Goal: Transaction & Acquisition: Purchase product/service

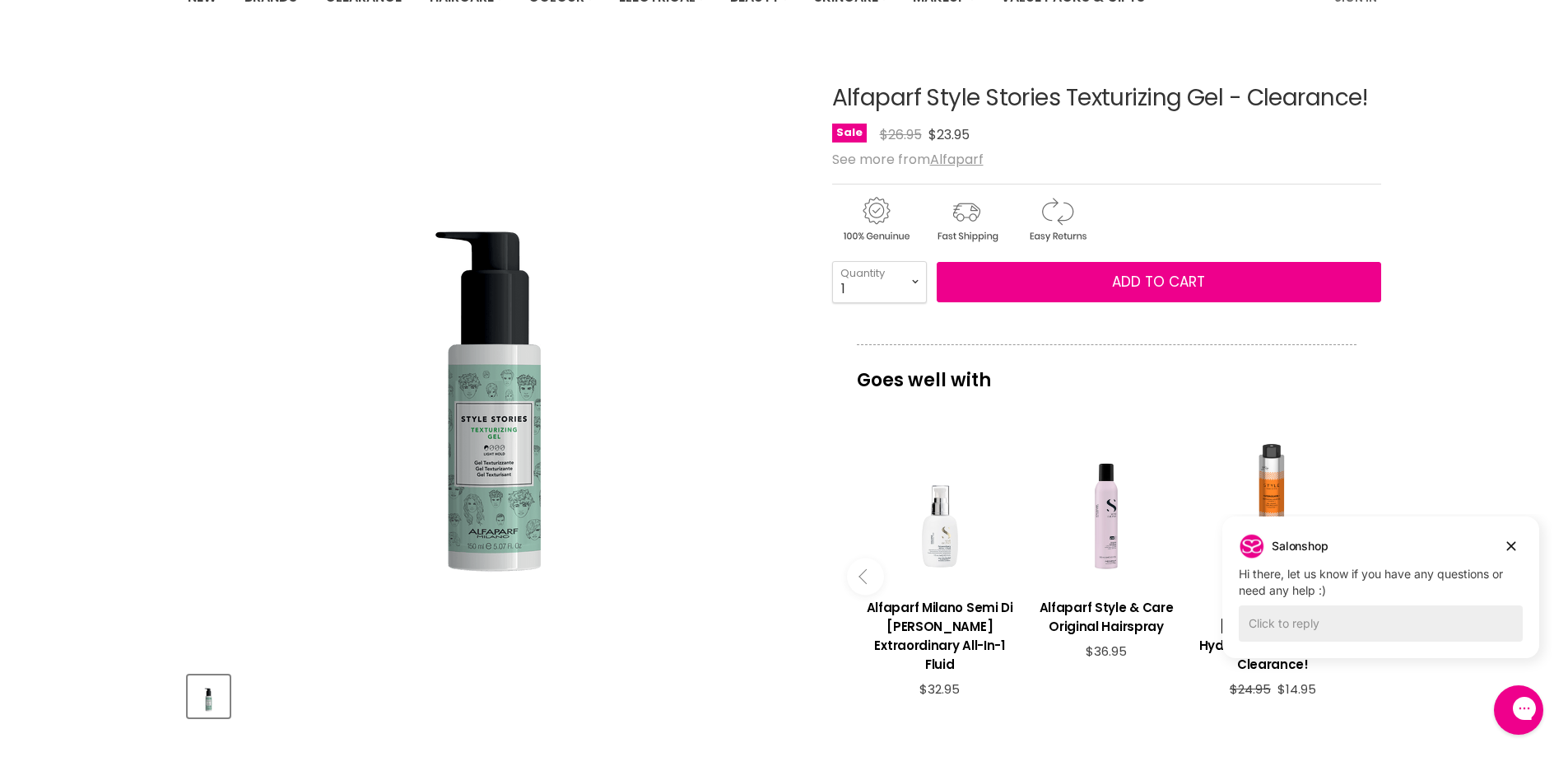
scroll to position [165, 0]
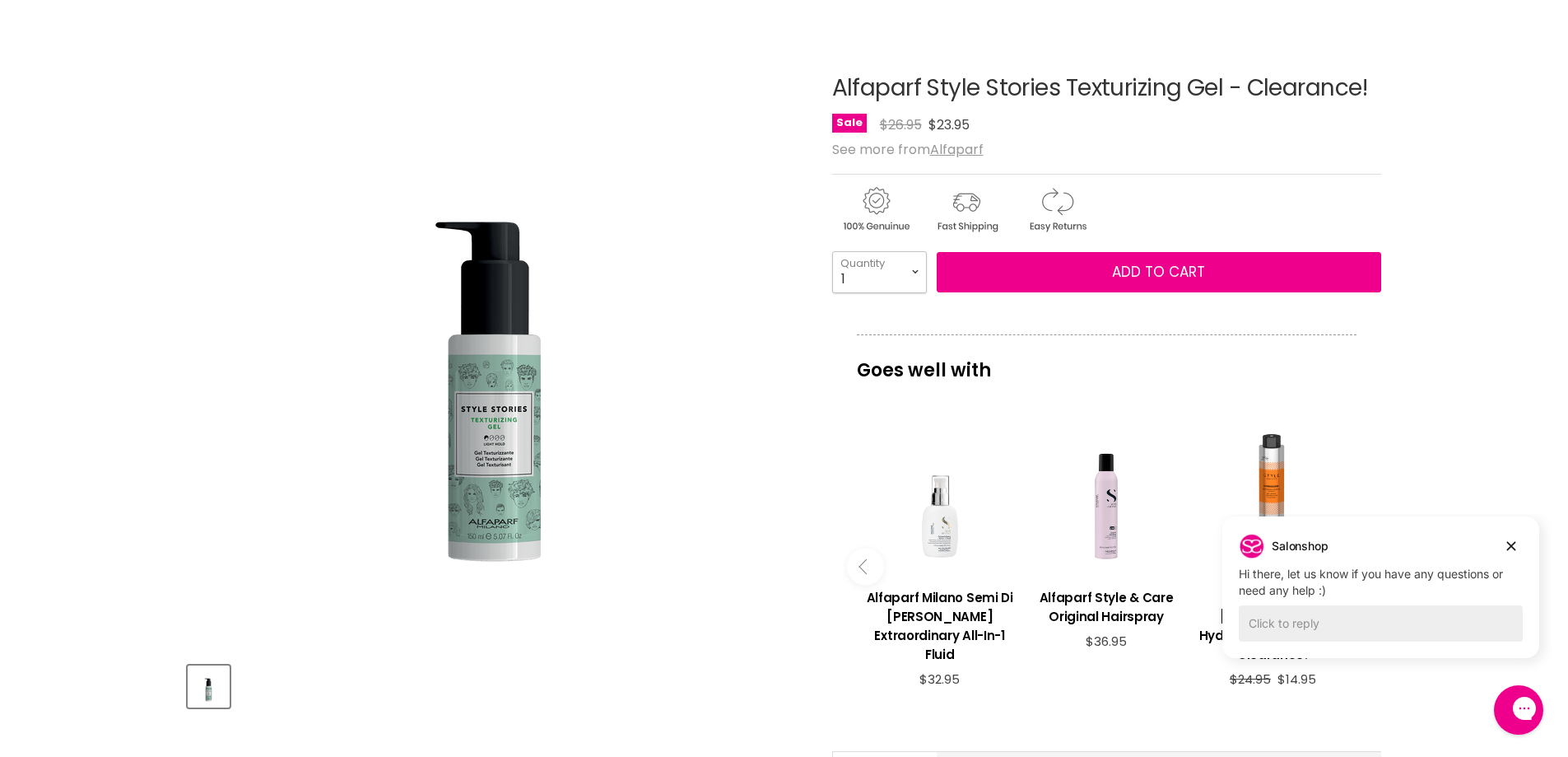
click at [910, 272] on select "1 2 3 4 5 6 7 8 9 10+" at bounding box center [879, 271] width 94 height 41
select select "4"
click at [832, 251] on select "1 2 3 4 5 6 7 8 9 10+" at bounding box center [879, 271] width 94 height 41
type input "4"
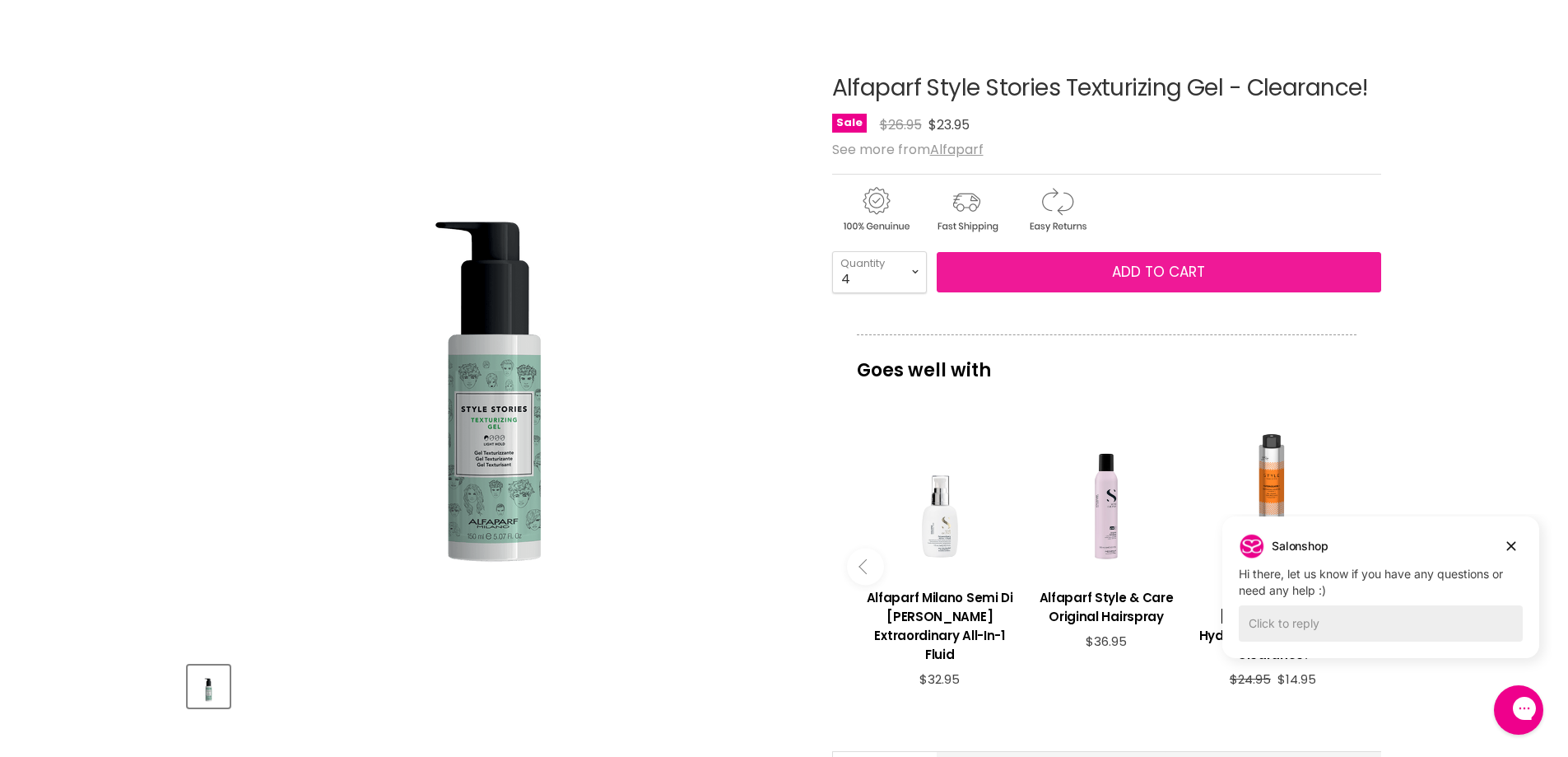
click at [998, 278] on button "Add to cart" at bounding box center [1158, 272] width 445 height 41
click at [1090, 273] on button "Add to cart" at bounding box center [1158, 272] width 445 height 41
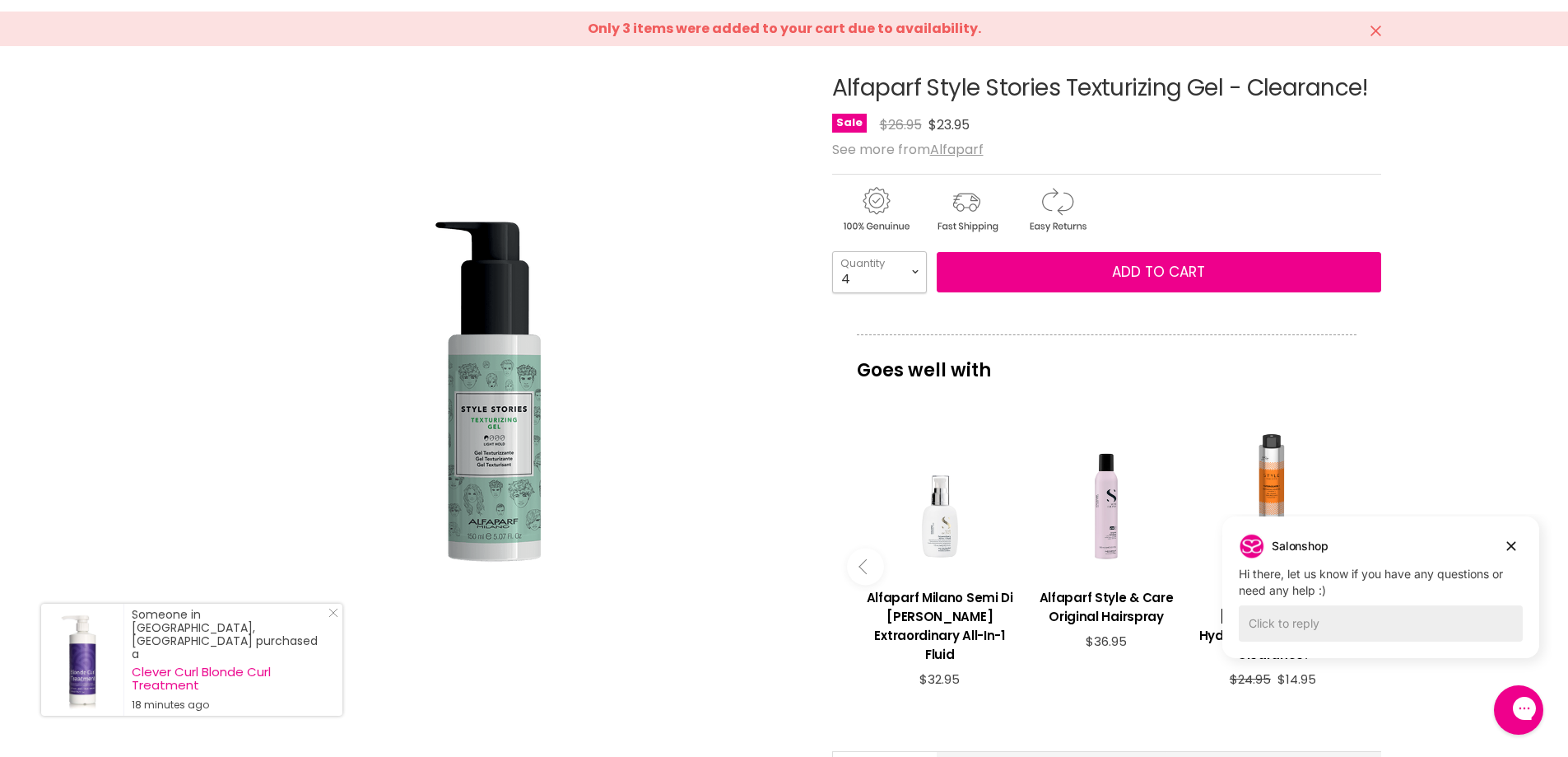
click at [917, 279] on select "1 2 3 4 5 6 7 8 9 10+" at bounding box center [879, 271] width 94 height 41
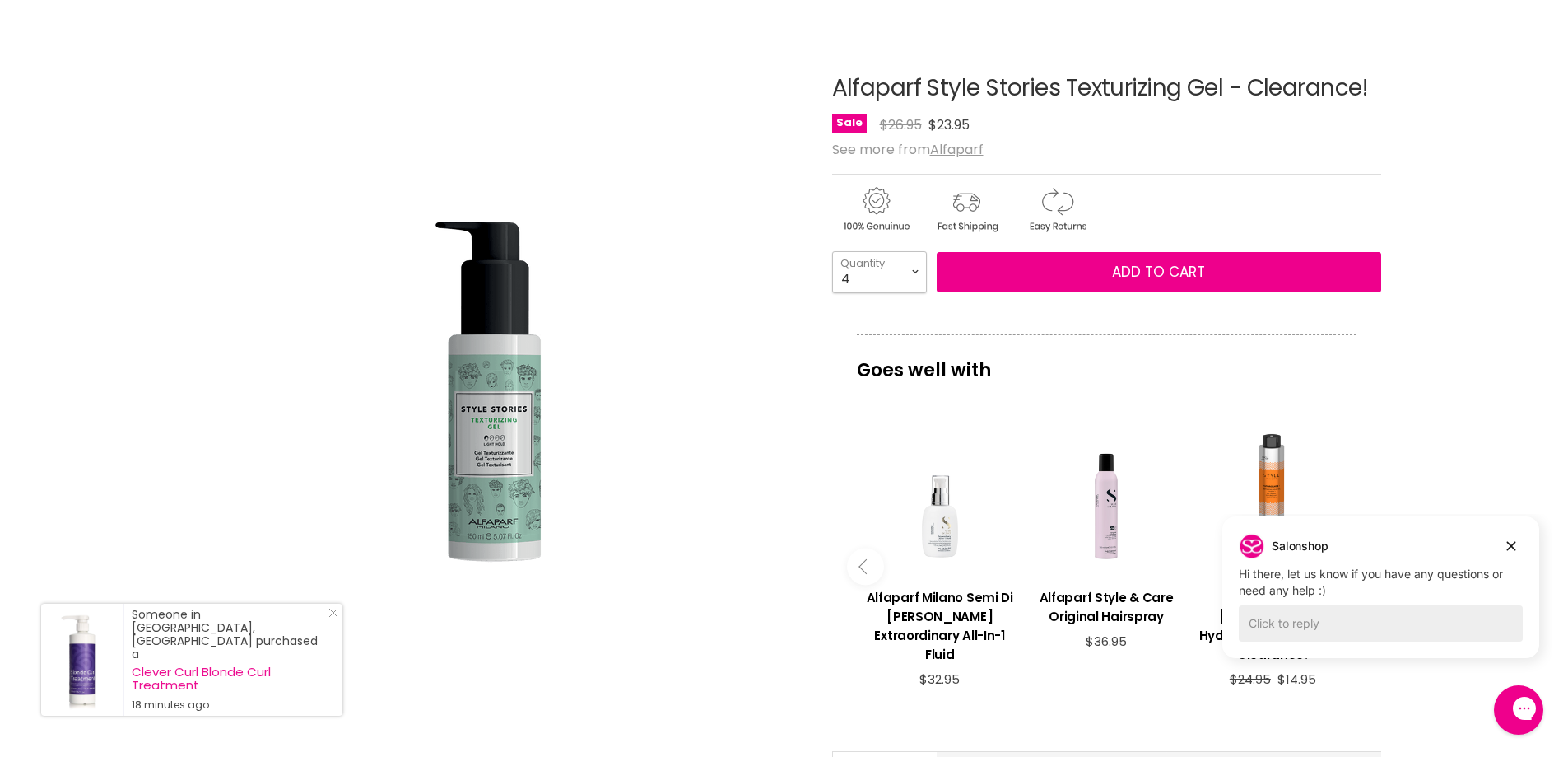
select select "3"
click at [832, 251] on select "1 2 3 4 5 6 7 8 9 10+" at bounding box center [879, 271] width 94 height 41
type input "3"
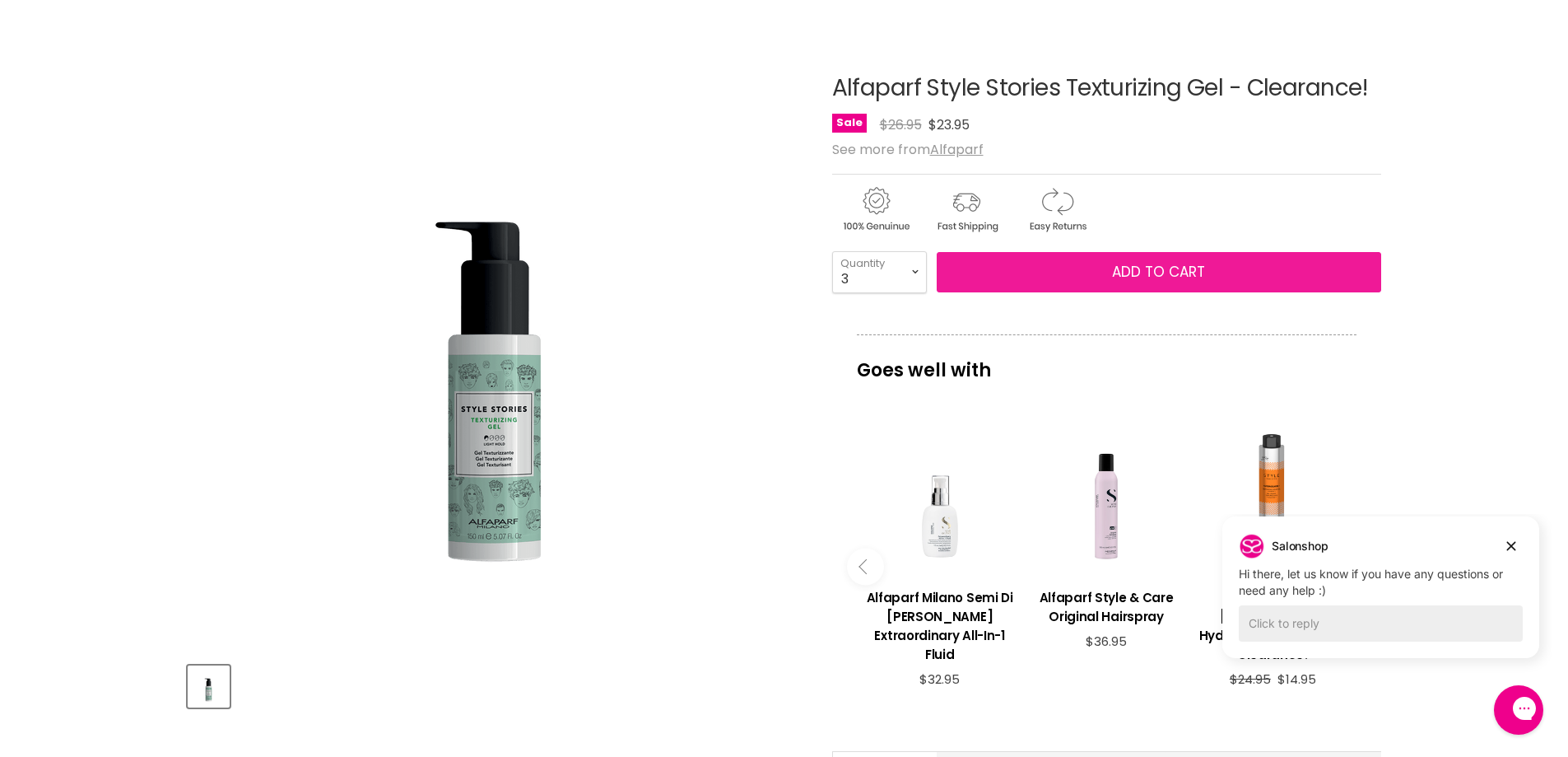
click at [1046, 265] on button "Add to cart" at bounding box center [1158, 272] width 445 height 41
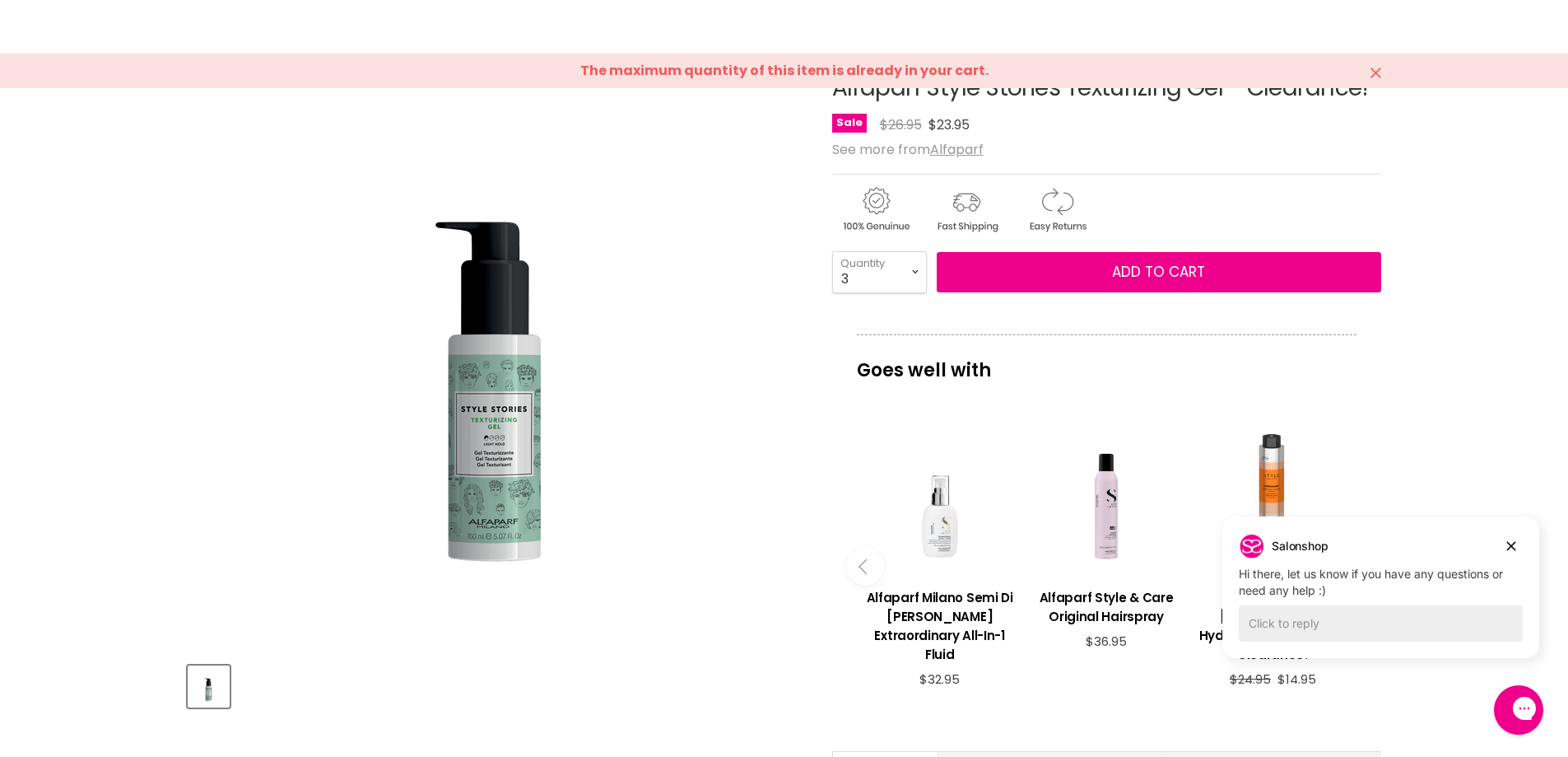
scroll to position [0, 0]
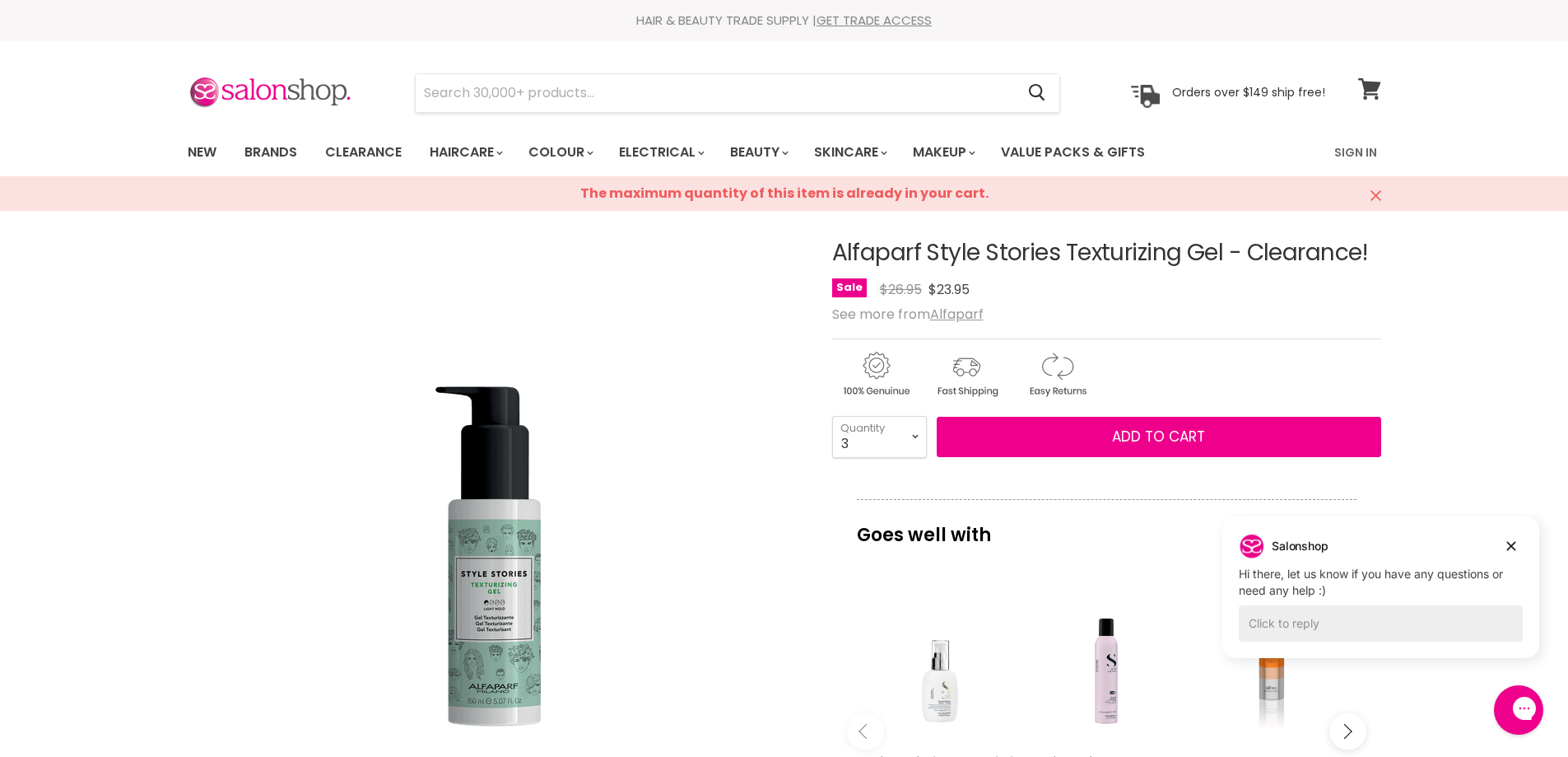
click at [1369, 85] on icon at bounding box center [1369, 89] width 22 height 21
